Goal: Task Accomplishment & Management: Manage account settings

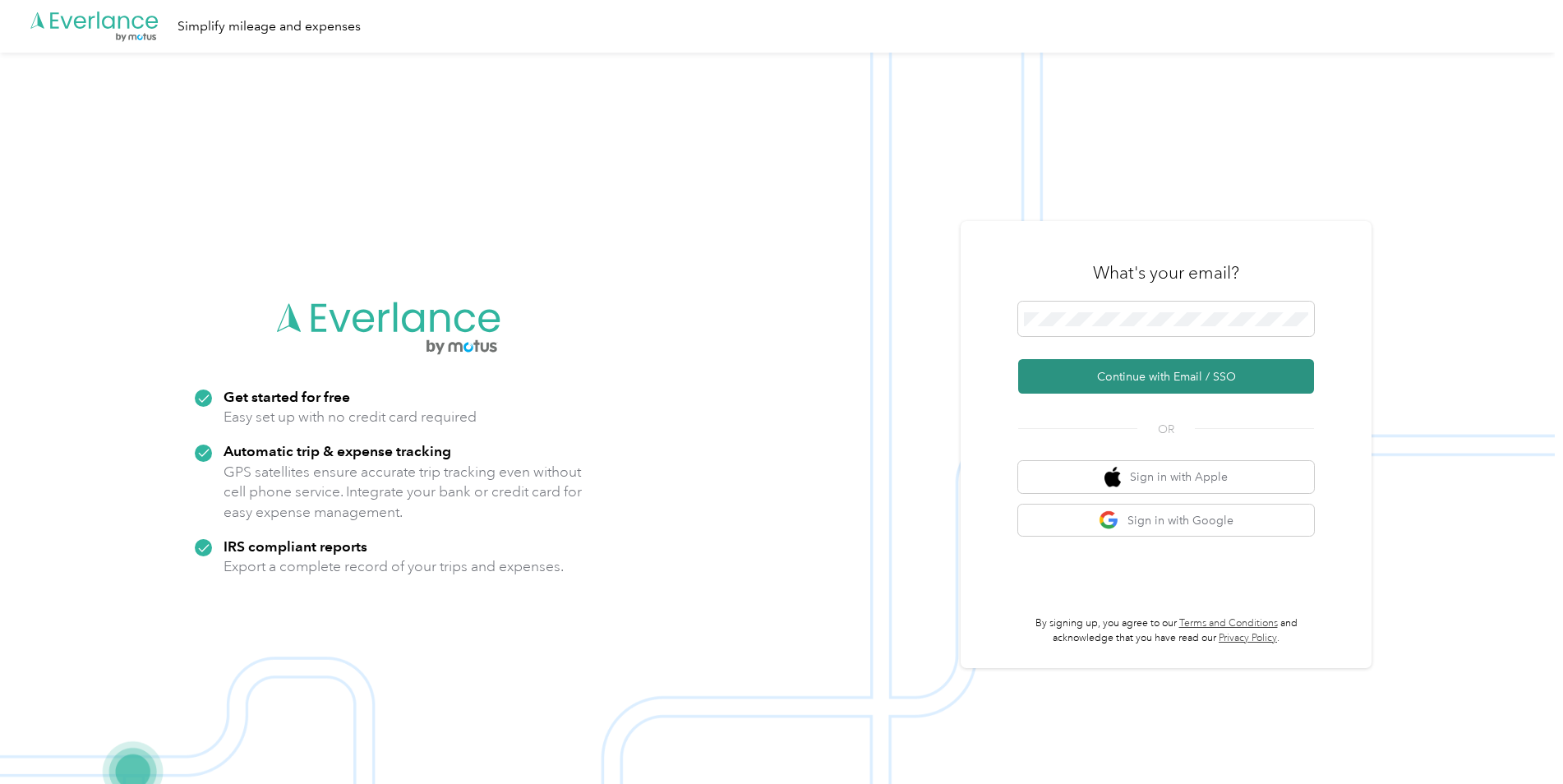
click at [1080, 371] on button "Continue with Email / SSO" at bounding box center [1165, 375] width 296 height 34
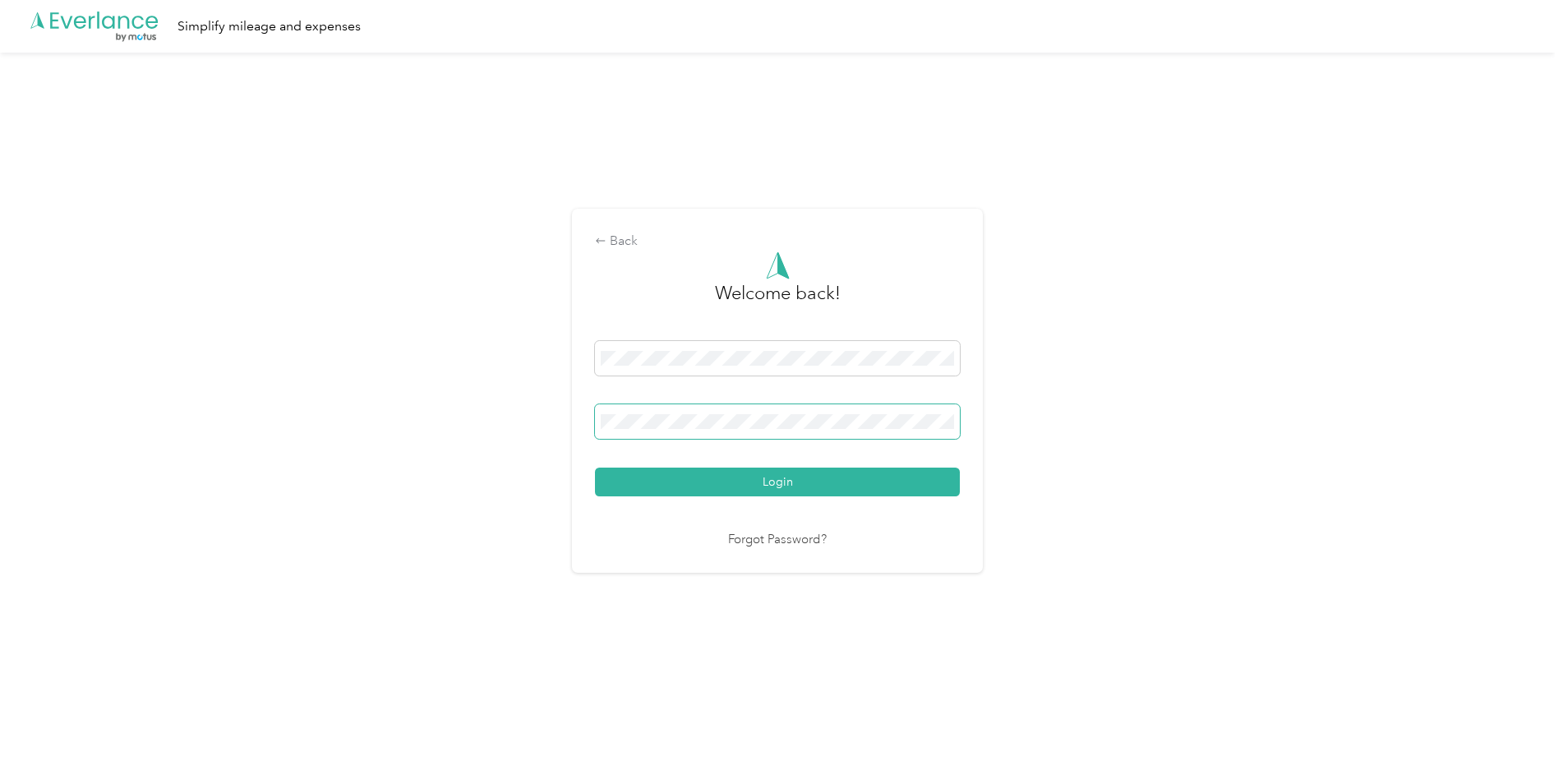
click at [761, 411] on span at bounding box center [778, 421] width 365 height 34
click at [796, 474] on button "Login" at bounding box center [778, 481] width 365 height 29
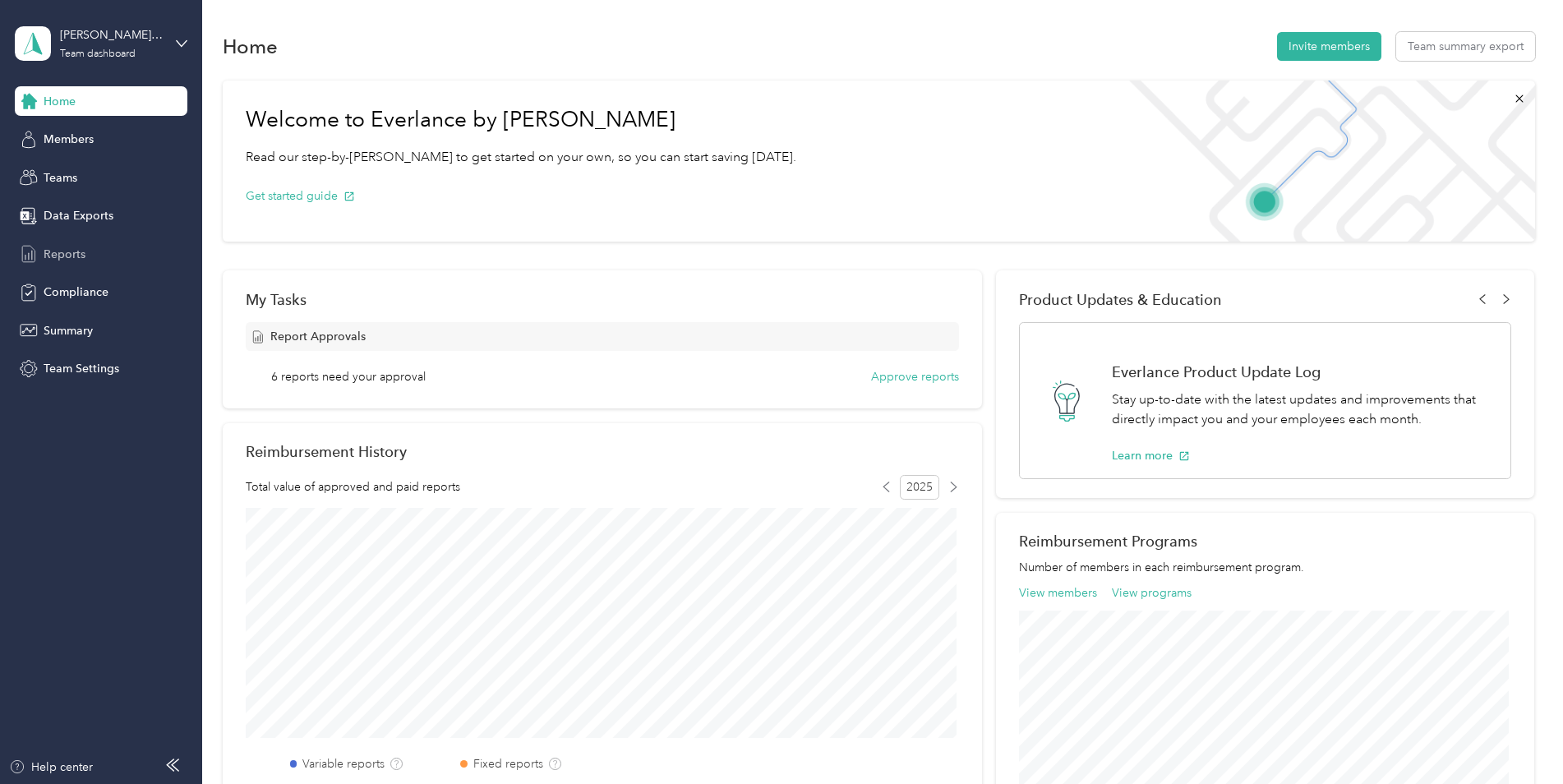
click at [70, 252] on span "Reports" at bounding box center [64, 254] width 42 height 18
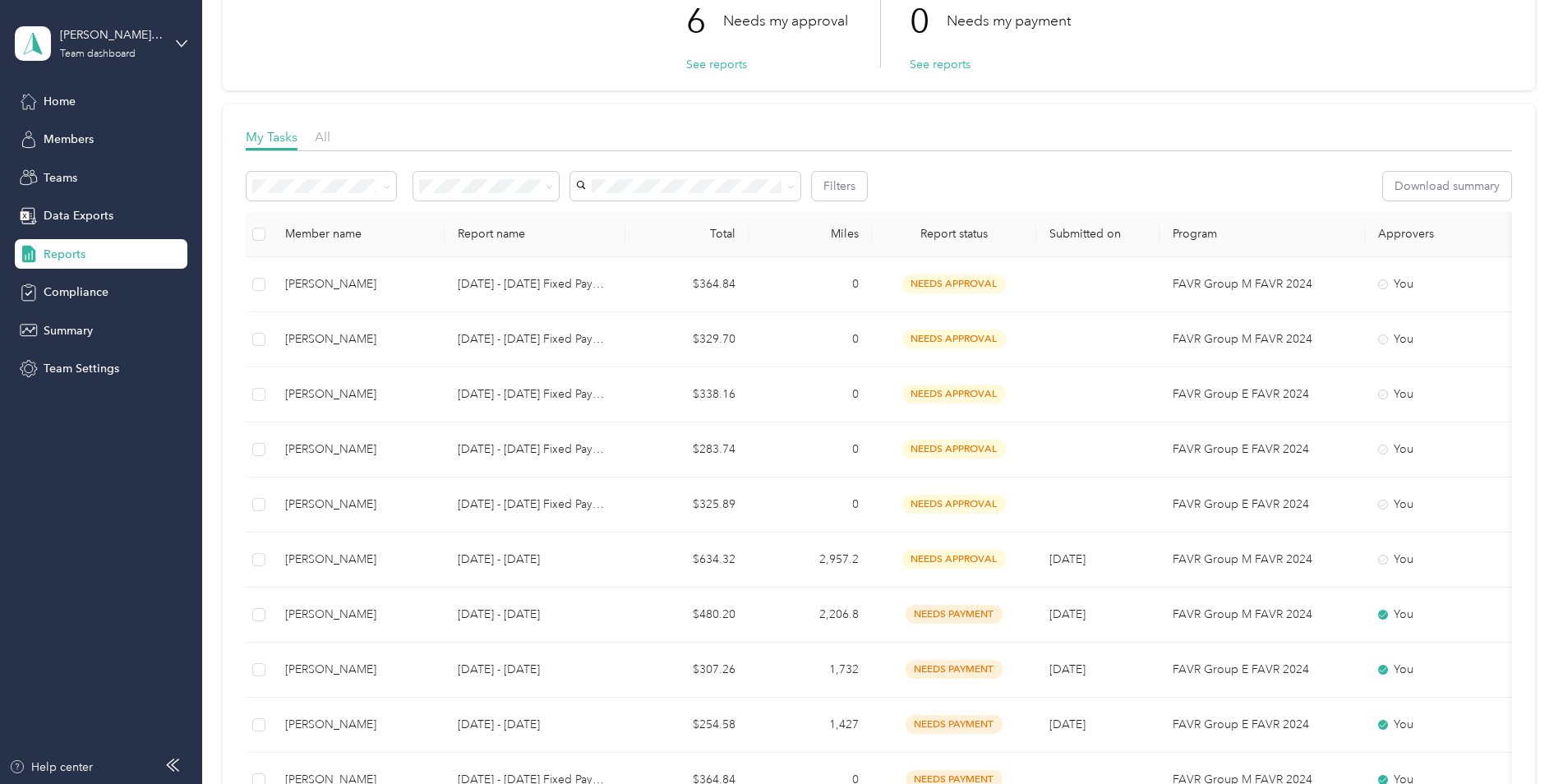
scroll to position [164, 0]
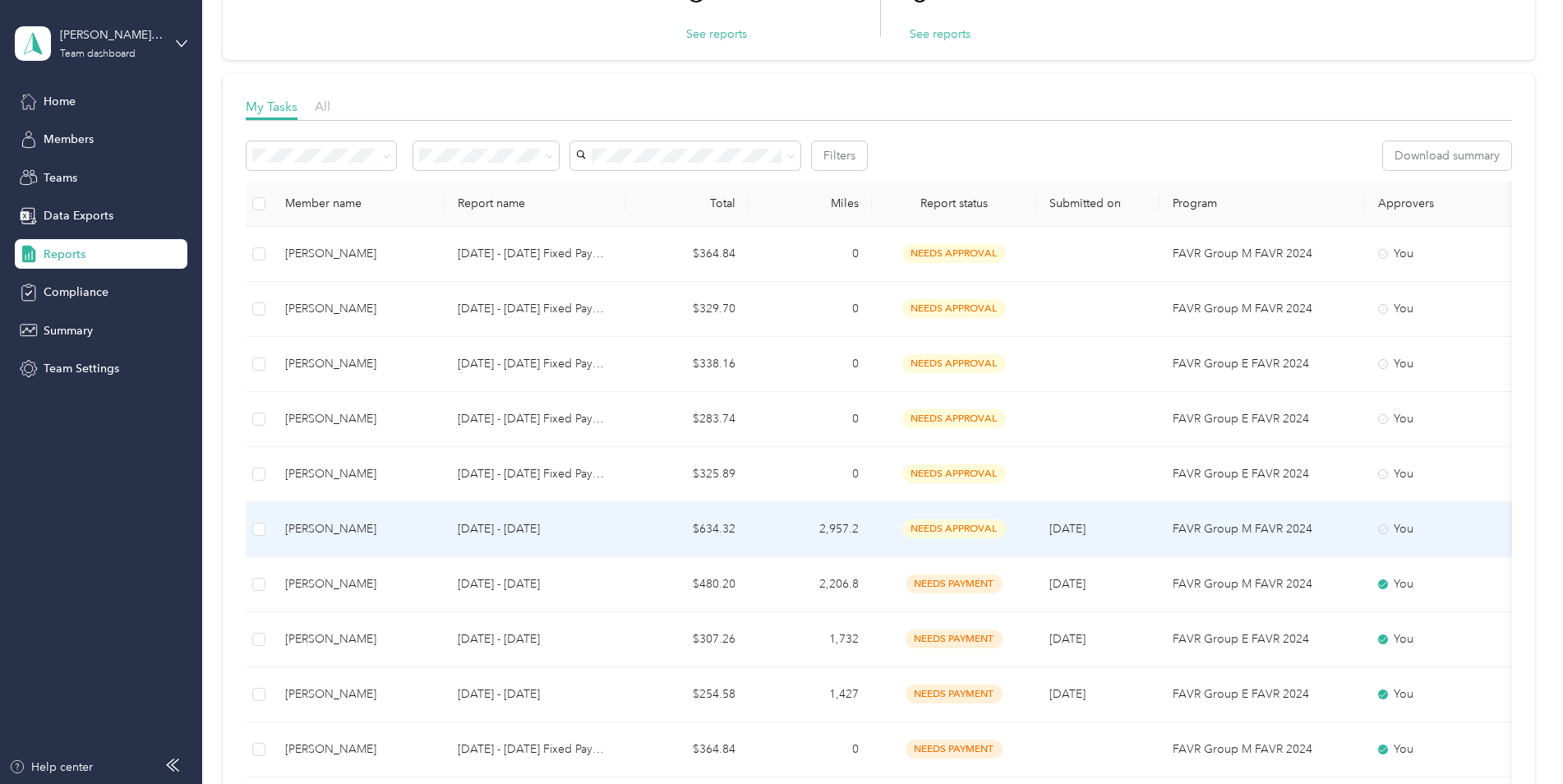
click at [924, 524] on span "needs approval" at bounding box center [954, 528] width 104 height 19
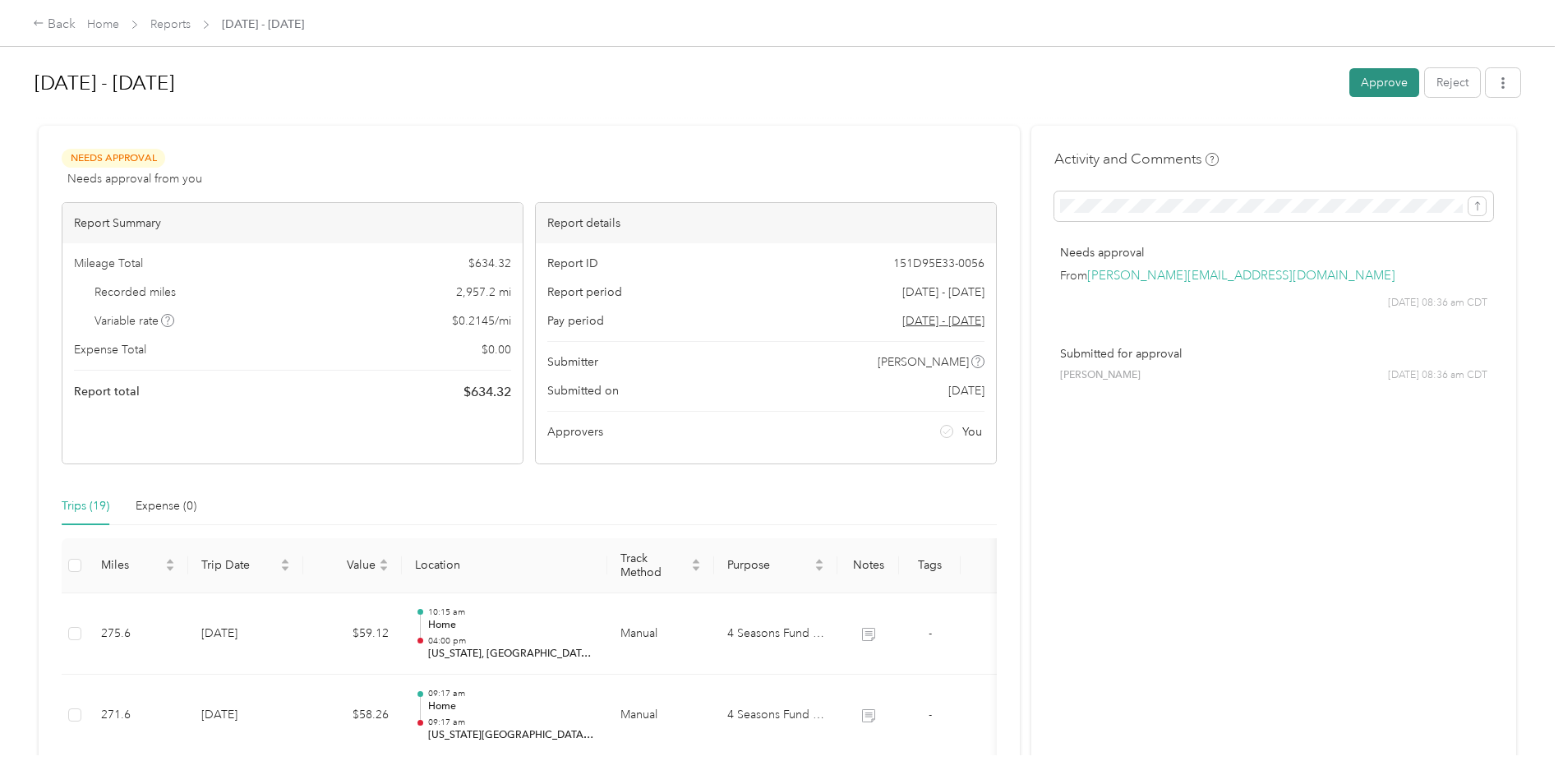
click at [1367, 77] on button "Approve" at bounding box center [1383, 82] width 70 height 29
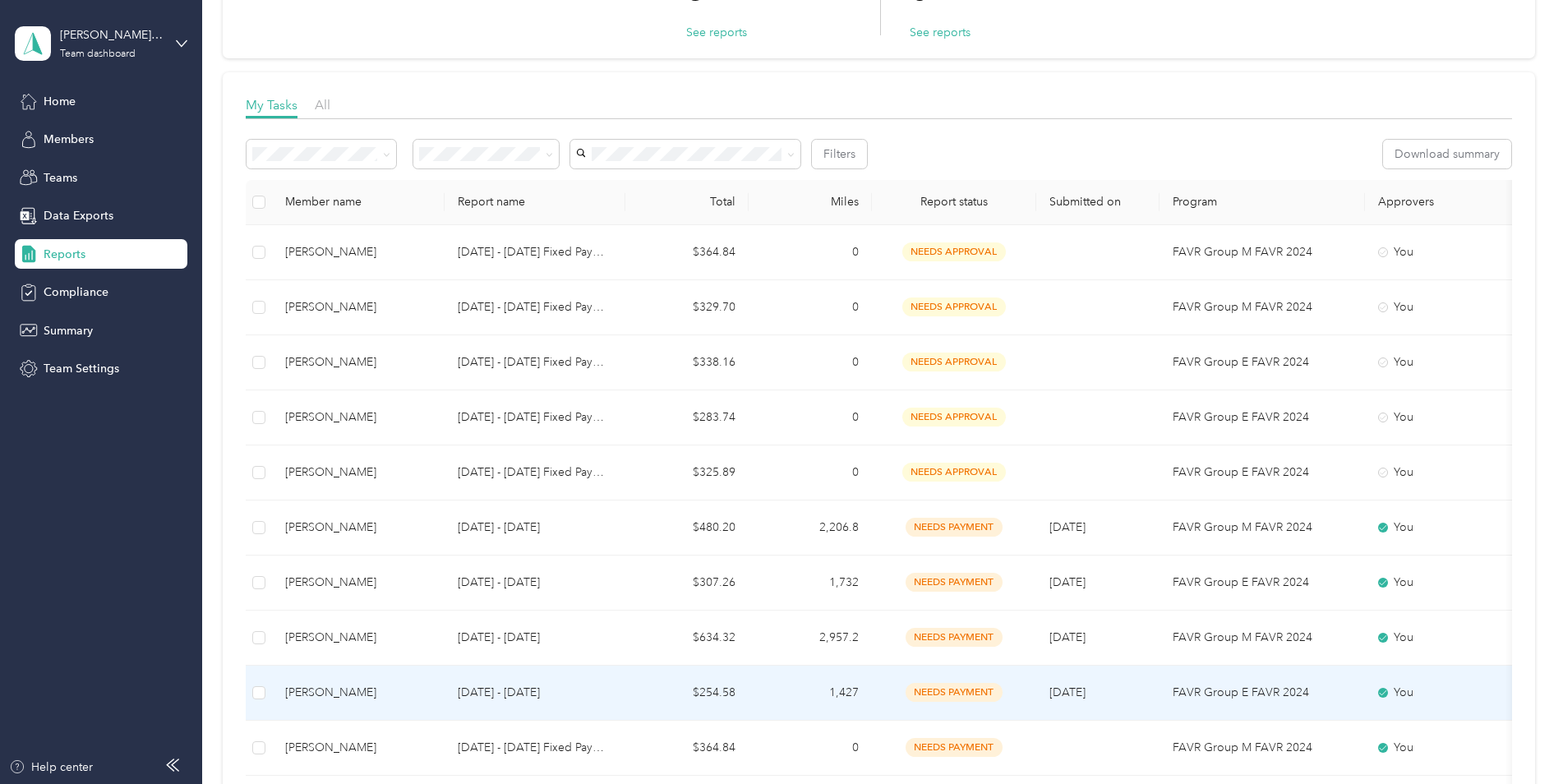
scroll to position [164, 0]
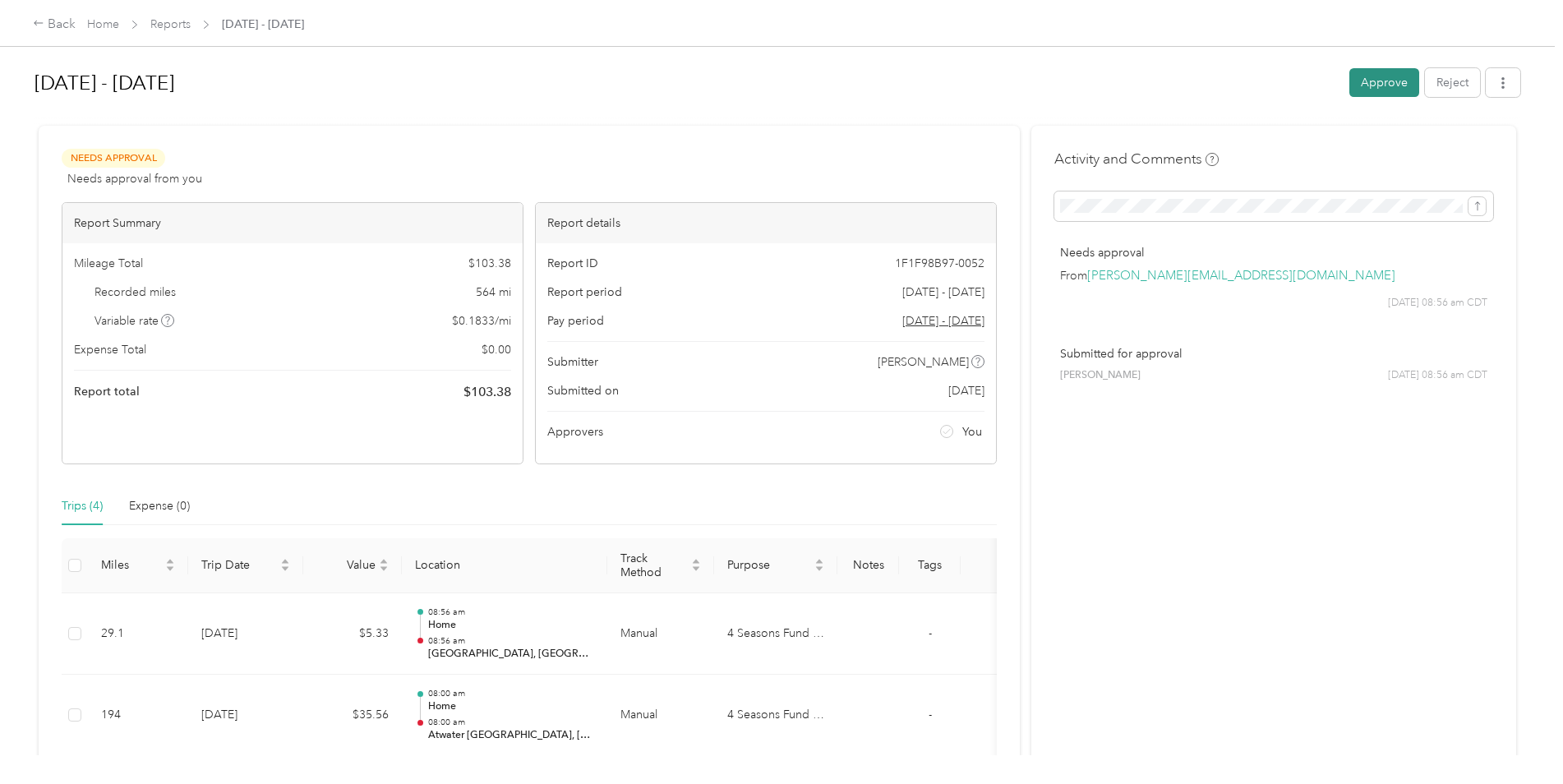
click at [1377, 80] on button "Approve" at bounding box center [1383, 82] width 70 height 29
